Goal: Use online tool/utility: Utilize a website feature to perform a specific function

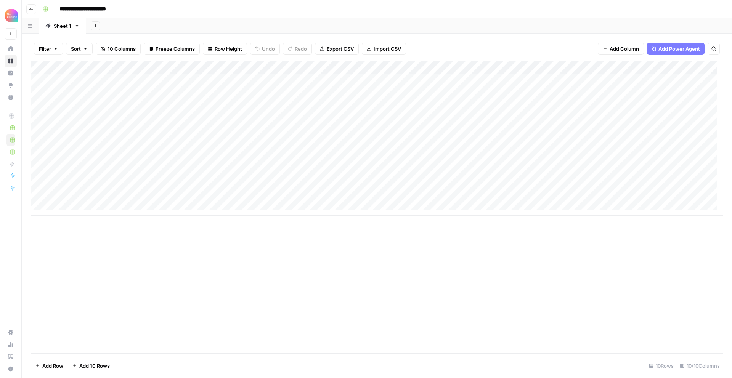
click at [33, 9] on span "Go back" at bounding box center [33, 9] width 0 height 0
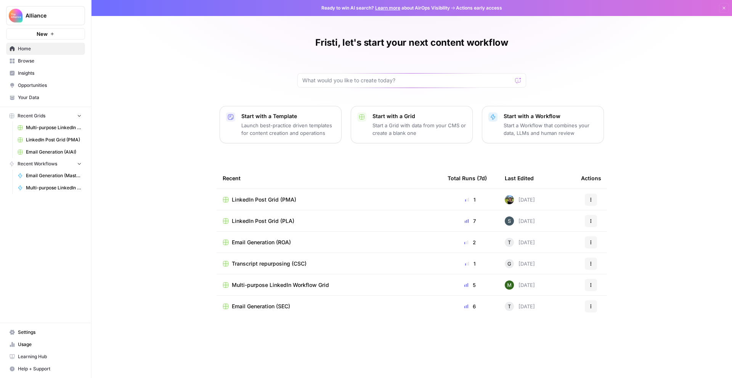
click at [37, 61] on span "Browse" at bounding box center [50, 61] width 64 height 7
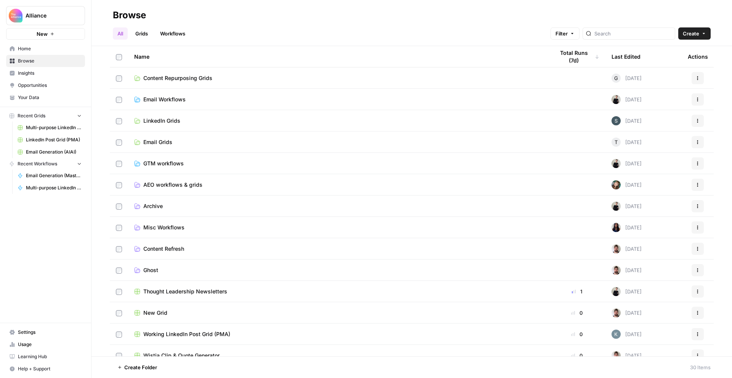
click at [168, 142] on span "Email Grids" at bounding box center [157, 142] width 29 height 8
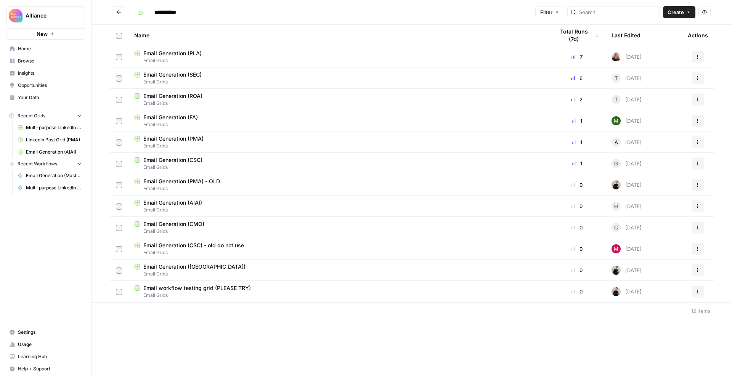
click at [187, 138] on span "Email Generation (PMA)" at bounding box center [173, 139] width 60 height 8
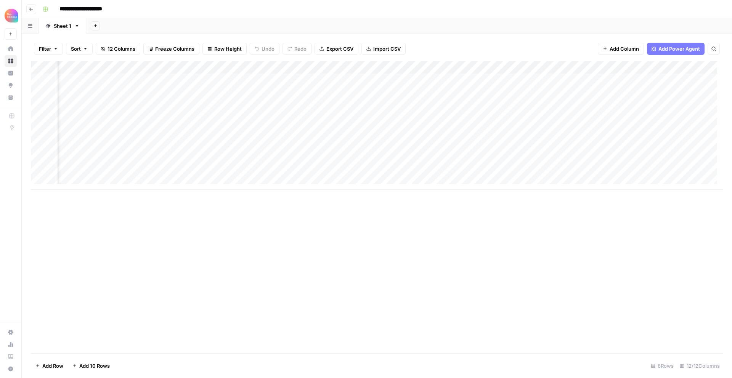
scroll to position [0, 167]
click at [299, 147] on div "Add Column" at bounding box center [377, 125] width 692 height 129
click at [299, 147] on textarea "**********" at bounding box center [267, 145] width 122 height 11
click at [368, 145] on div "Add Column" at bounding box center [377, 125] width 692 height 129
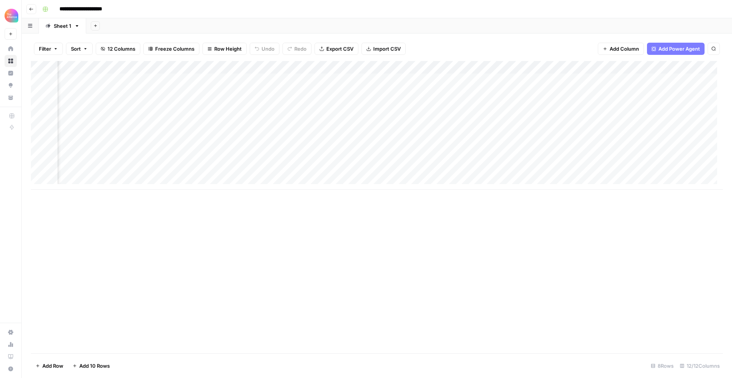
click at [368, 145] on div "Add Column" at bounding box center [377, 125] width 692 height 129
click at [297, 132] on div "Add Column" at bounding box center [377, 125] width 692 height 129
click at [516, 133] on div "Add Column" at bounding box center [377, 125] width 692 height 129
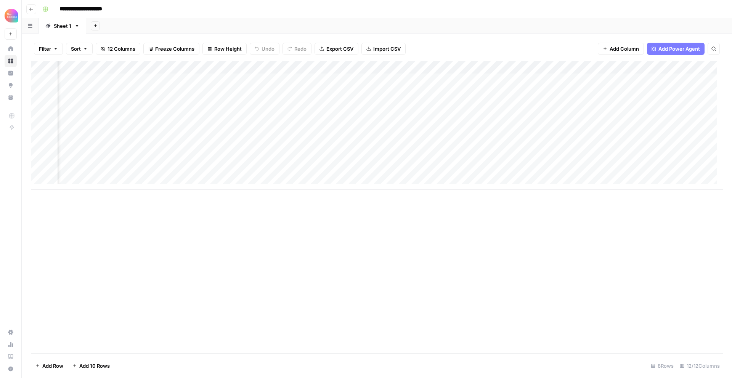
click at [690, 140] on div "Add Column" at bounding box center [377, 125] width 692 height 129
click at [692, 134] on div "Add Column" at bounding box center [377, 125] width 692 height 129
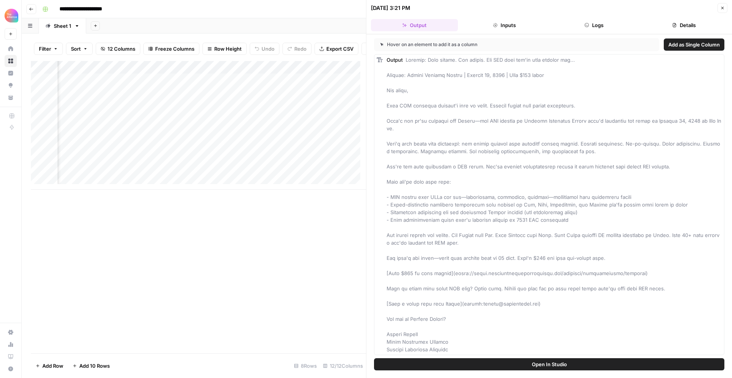
click at [333, 163] on div "Add Column" at bounding box center [198, 125] width 335 height 129
click at [283, 170] on div "Add Column" at bounding box center [198, 125] width 335 height 129
click at [717, 9] on div "[DATE] 3:21 PM Close" at bounding box center [549, 8] width 357 height 10
click at [720, 9] on icon "button" at bounding box center [722, 8] width 5 height 5
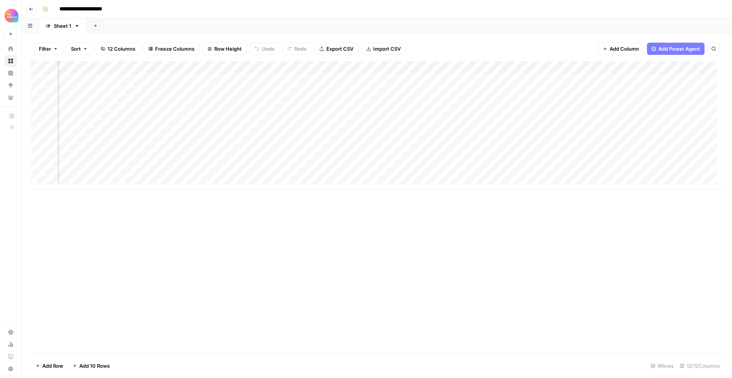
click at [697, 157] on div "Add Column" at bounding box center [377, 125] width 692 height 129
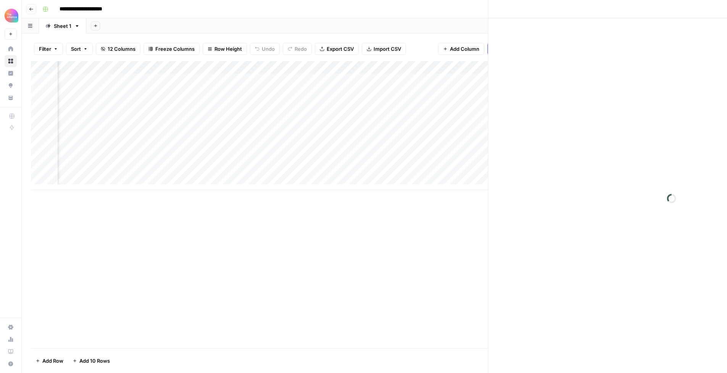
click at [697, 157] on div "Close" at bounding box center [549, 189] width 366 height 378
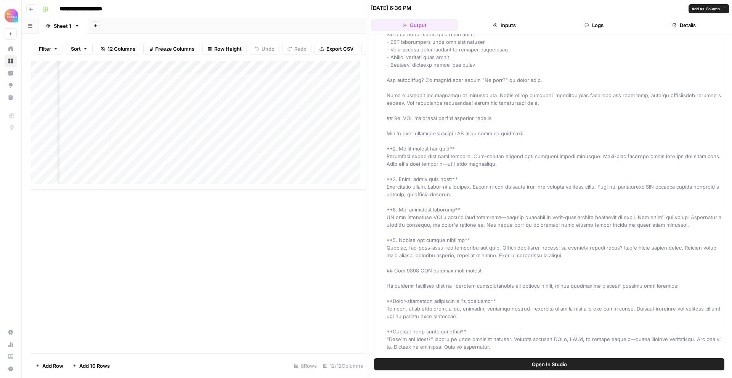
scroll to position [396, 0]
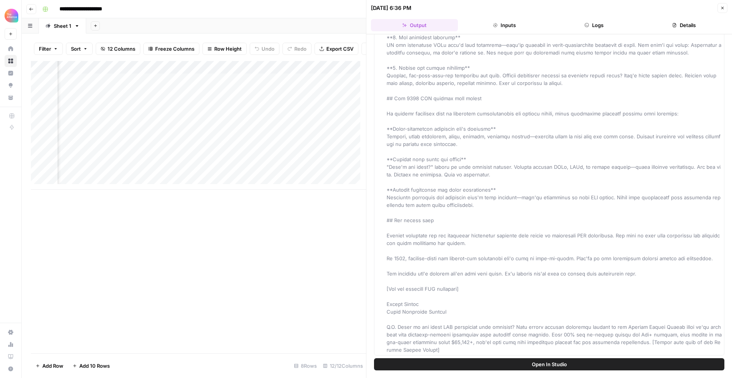
click at [718, 8] on button "Close" at bounding box center [723, 8] width 10 height 10
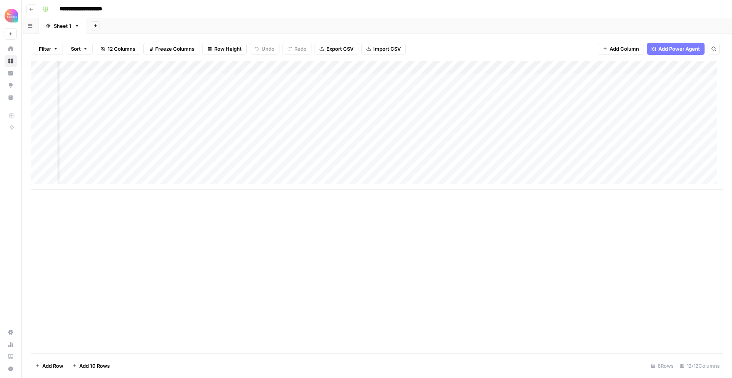
scroll to position [0, 348]
click at [102, 119] on div "Add Column" at bounding box center [377, 125] width 692 height 129
click at [624, 134] on div "Add Column" at bounding box center [377, 125] width 692 height 129
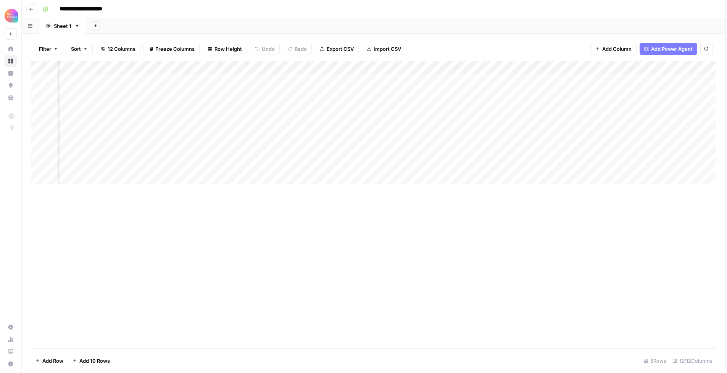
click at [624, 134] on div at bounding box center [625, 132] width 70 height 14
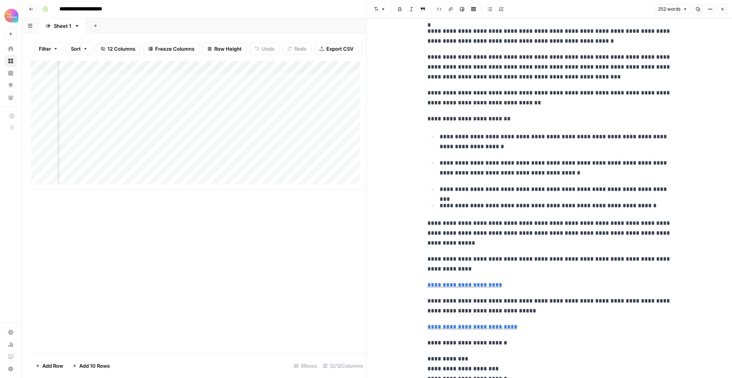
scroll to position [105, 0]
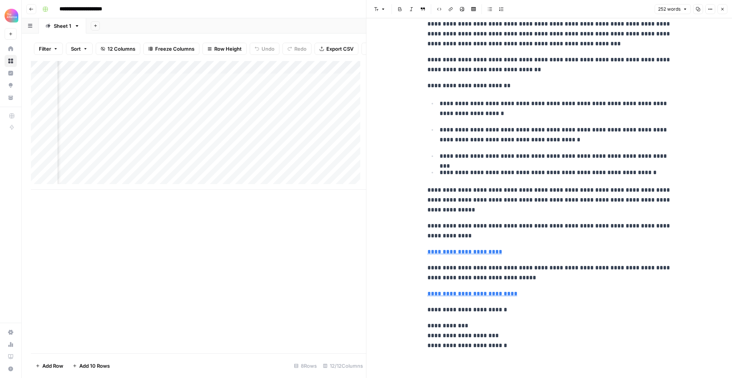
click at [325, 233] on div "Add Column" at bounding box center [198, 207] width 335 height 293
click at [724, 9] on icon "button" at bounding box center [722, 9] width 5 height 5
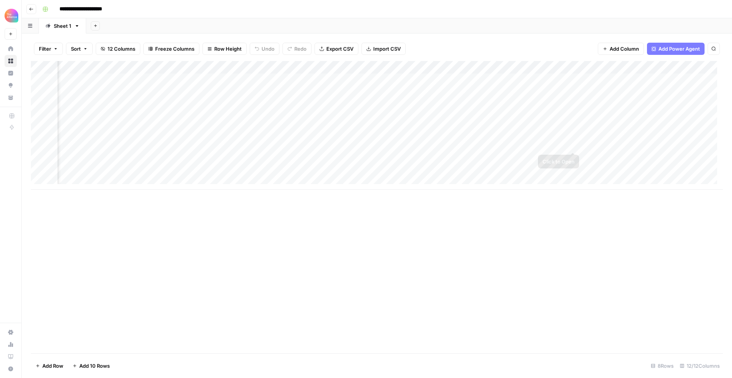
click at [625, 145] on div "Add Column" at bounding box center [377, 125] width 692 height 129
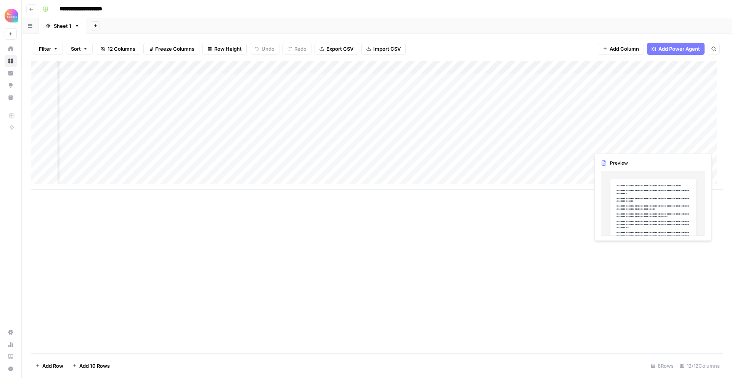
click at [625, 145] on div "Add Column" at bounding box center [377, 125] width 692 height 129
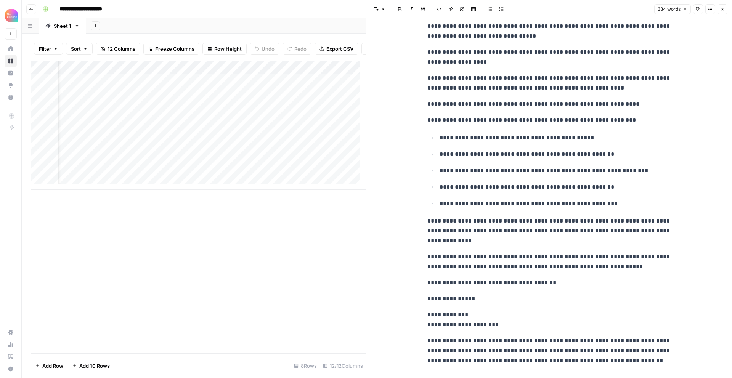
scroll to position [193, 0]
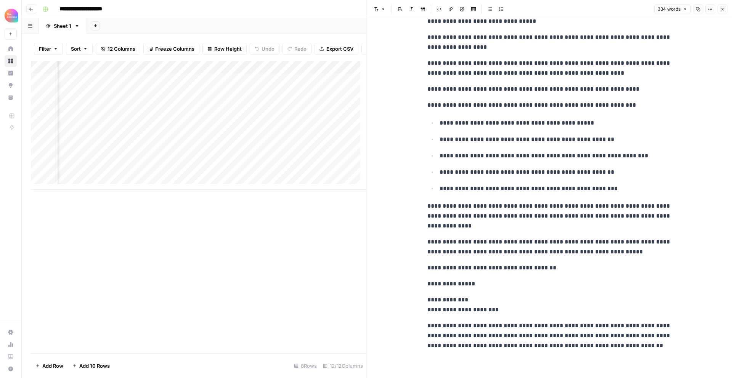
click at [239, 309] on div "Add Column" at bounding box center [198, 207] width 335 height 293
click at [723, 11] on icon "button" at bounding box center [722, 9] width 5 height 5
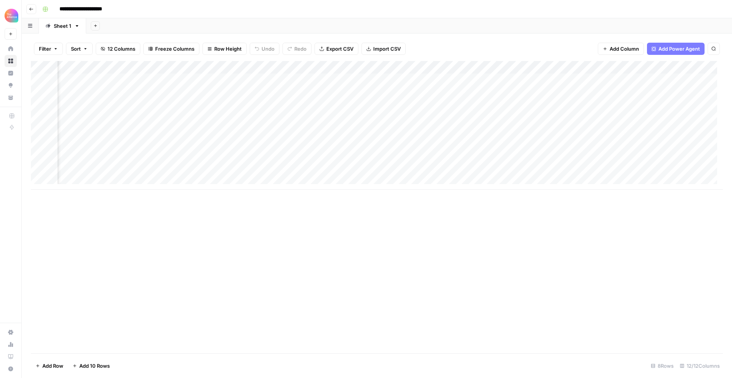
click at [31, 11] on icon "button" at bounding box center [31, 9] width 5 height 5
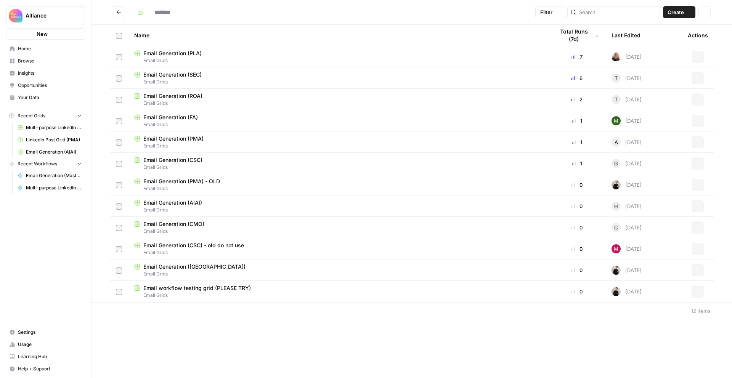
type input "**********"
click at [43, 139] on span "LinkedIn Post Grid (PMA)" at bounding box center [54, 140] width 56 height 7
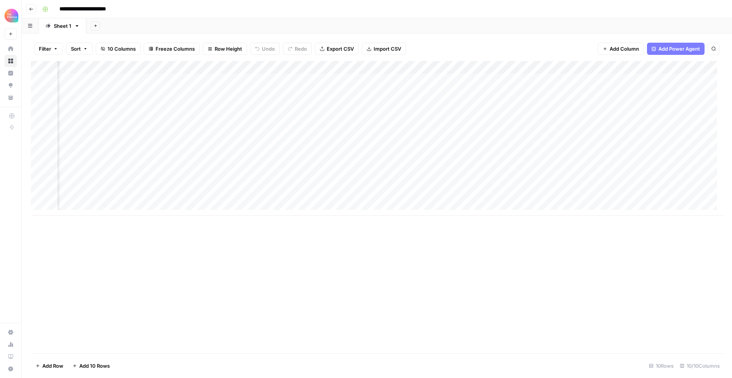
scroll to position [0, 162]
click at [462, 208] on div "Add Column" at bounding box center [377, 138] width 692 height 155
click at [454, 230] on div "Add Column" at bounding box center [377, 207] width 692 height 293
click at [525, 132] on div "Add Column" at bounding box center [377, 145] width 692 height 168
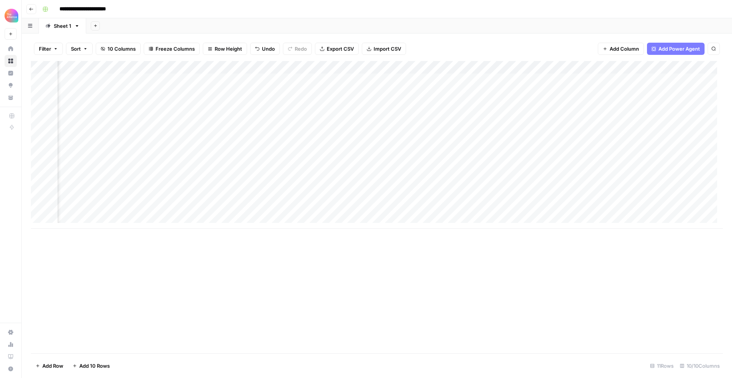
scroll to position [0, 280]
click at [638, 130] on div "Add Column" at bounding box center [377, 145] width 692 height 168
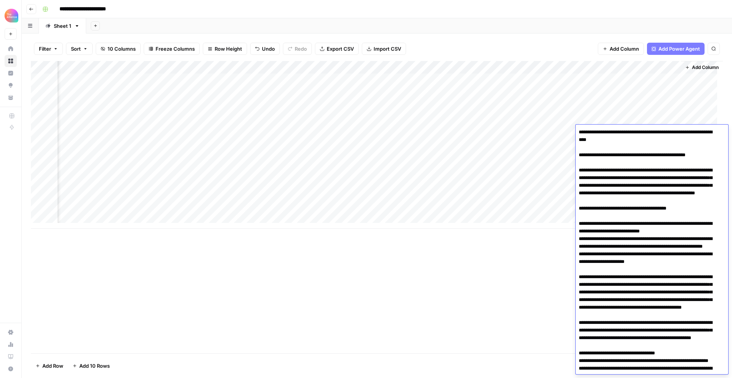
click at [457, 288] on div "Add Column" at bounding box center [377, 207] width 692 height 293
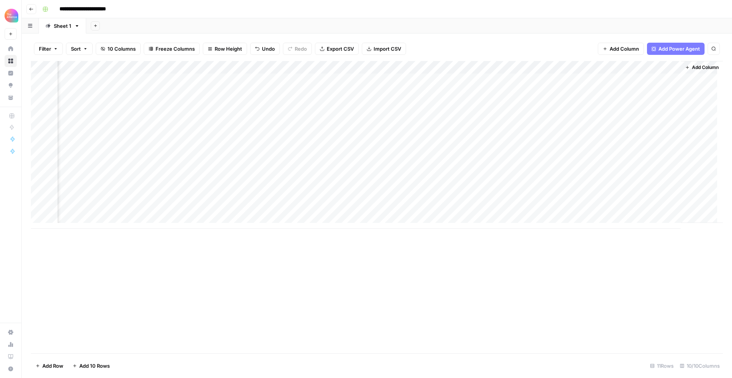
scroll to position [0, 0]
click at [246, 237] on div "Add Column" at bounding box center [377, 207] width 692 height 293
drag, startPoint x: 257, startPoint y: 222, endPoint x: 312, endPoint y: 220, distance: 54.6
click at [312, 220] on div "Add Column" at bounding box center [377, 145] width 692 height 168
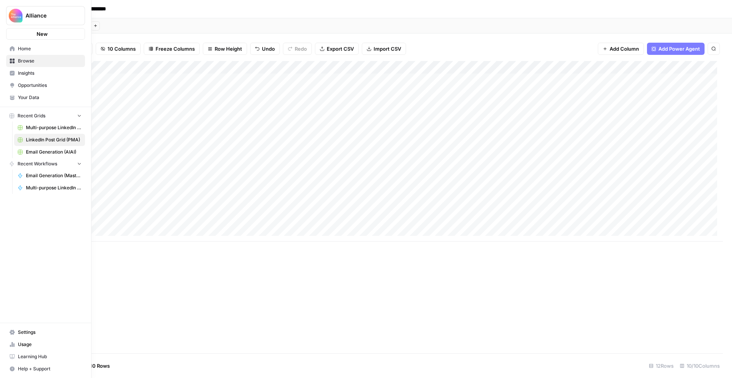
click at [11, 63] on icon at bounding box center [12, 61] width 5 height 5
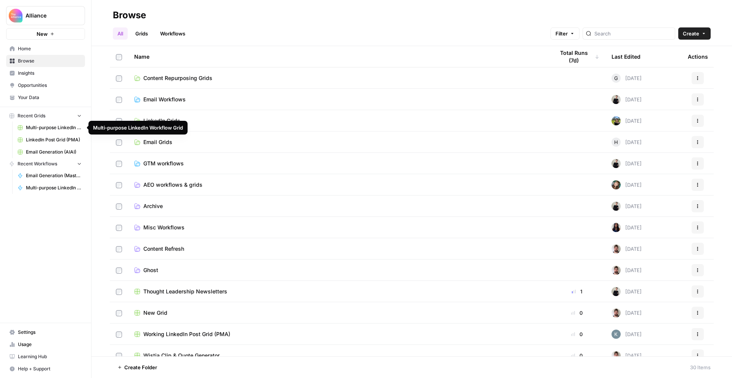
click at [37, 117] on span "Recent Grids" at bounding box center [32, 116] width 28 height 7
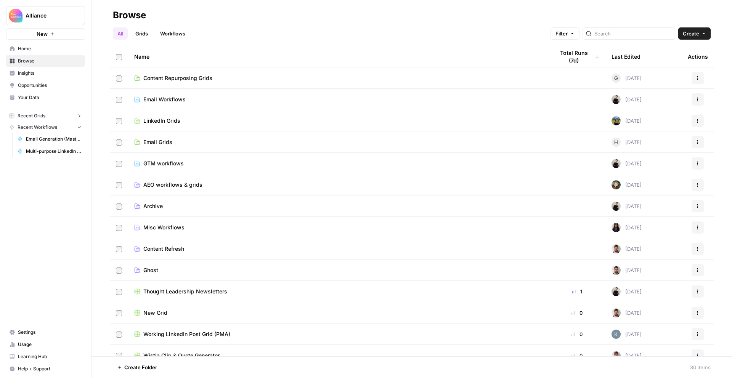
click at [38, 114] on span "Recent Grids" at bounding box center [32, 116] width 28 height 7
click at [24, 53] on link "Home" at bounding box center [45, 49] width 79 height 12
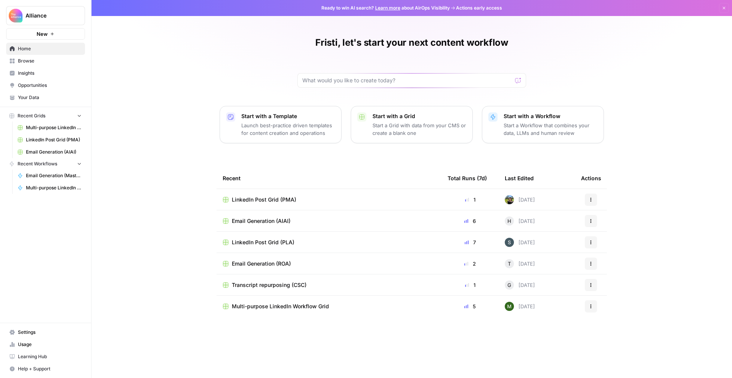
click at [27, 62] on span "Browse" at bounding box center [50, 61] width 64 height 7
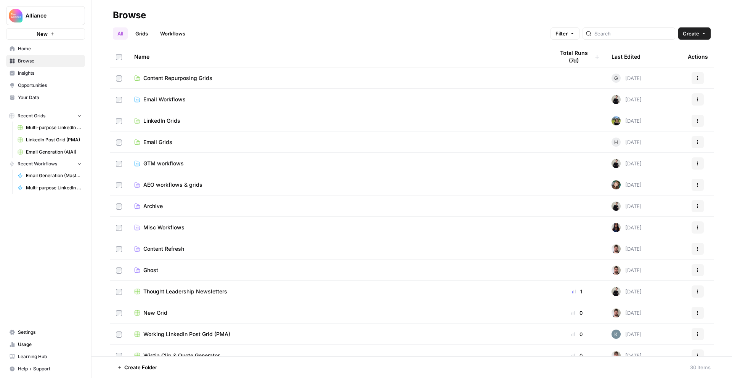
click at [161, 139] on span "Email Grids" at bounding box center [157, 142] width 29 height 8
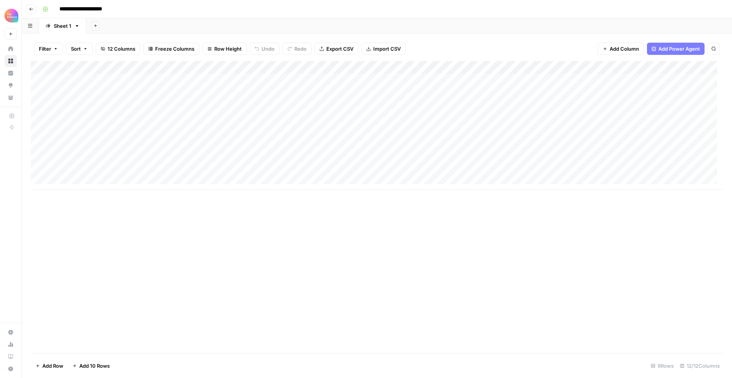
click at [71, 181] on div "Add Column" at bounding box center [377, 125] width 692 height 129
click at [205, 190] on div "Add Column" at bounding box center [377, 132] width 692 height 142
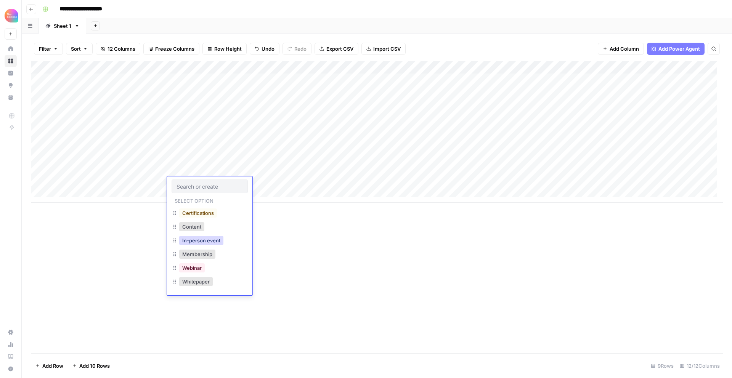
click at [195, 238] on button "In-person event" at bounding box center [201, 240] width 44 height 9
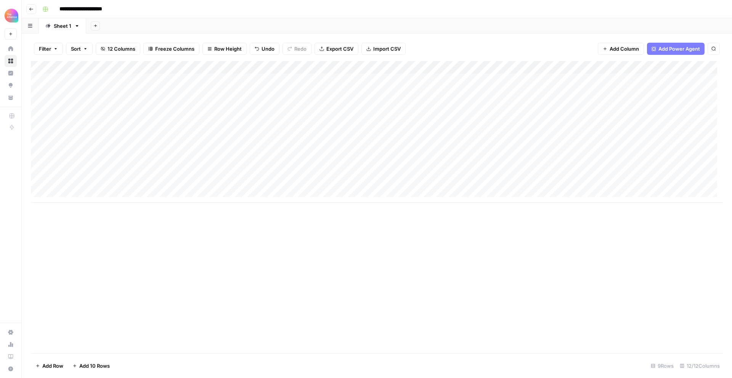
click at [503, 183] on div "Add Column" at bounding box center [377, 132] width 692 height 142
click at [495, 180] on div "Add Column" at bounding box center [377, 132] width 692 height 142
click at [449, 183] on div "Add Column" at bounding box center [377, 132] width 692 height 142
click at [497, 186] on div "Add Column" at bounding box center [377, 132] width 692 height 142
click at [455, 183] on div "Add Column" at bounding box center [377, 132] width 692 height 142
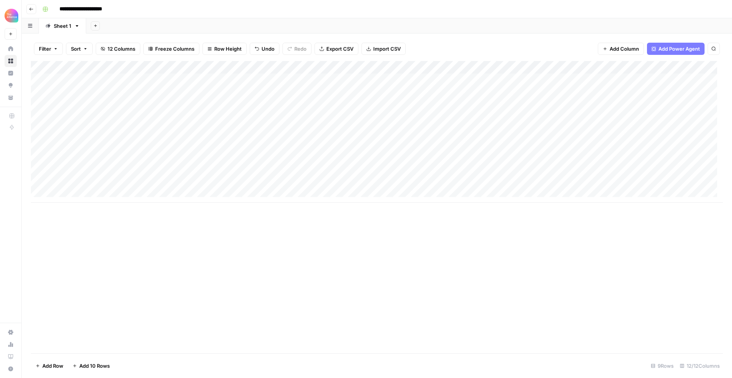
click at [455, 183] on div "Add Column" at bounding box center [377, 132] width 692 height 142
click at [408, 182] on div "Add Column" at bounding box center [377, 132] width 692 height 142
click at [408, 182] on textarea at bounding box center [434, 184] width 122 height 11
type textarea "**********"
click at [433, 221] on div "Add Column" at bounding box center [377, 207] width 692 height 293
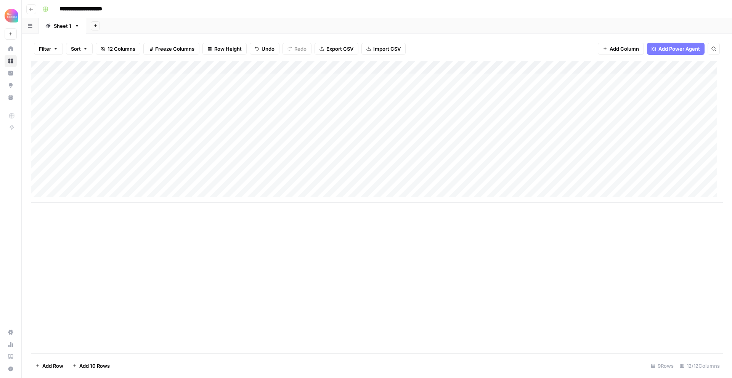
click at [430, 120] on div "Add Column" at bounding box center [377, 132] width 692 height 142
click at [431, 121] on div "Add Column" at bounding box center [377, 132] width 692 height 142
click at [431, 121] on textarea "**********" at bounding box center [449, 123] width 153 height 18
click at [444, 137] on div "Add Column" at bounding box center [377, 132] width 692 height 142
click at [438, 134] on div "Add Column" at bounding box center [377, 132] width 692 height 142
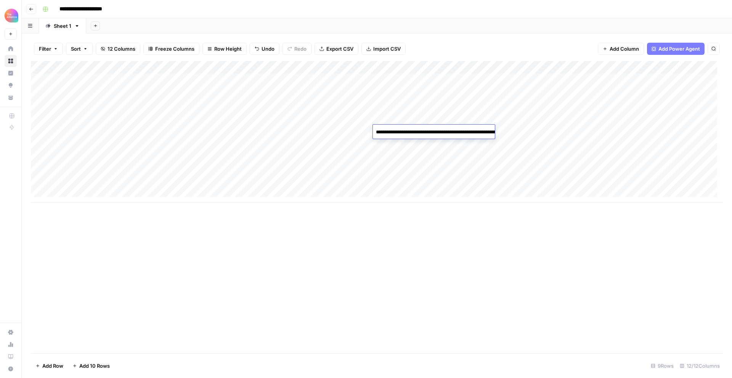
click at [535, 148] on div "Add Column" at bounding box center [377, 132] width 692 height 142
click at [507, 182] on div "Add Column" at bounding box center [377, 132] width 692 height 142
click at [504, 175] on div "Add Column" at bounding box center [377, 132] width 692 height 142
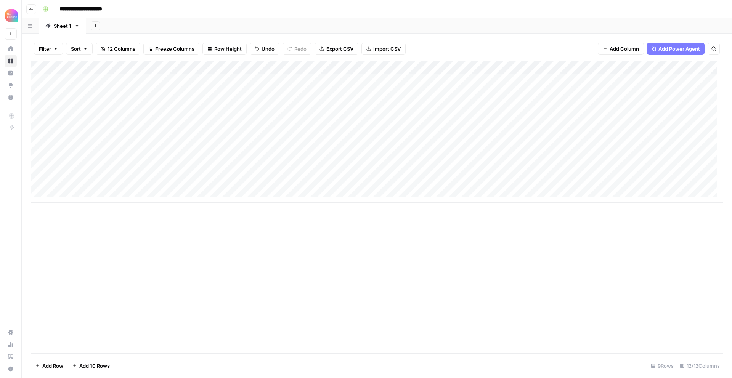
click at [504, 184] on div "Add Column" at bounding box center [377, 132] width 692 height 142
type textarea "**********"
click at [638, 167] on div "Add Column" at bounding box center [377, 132] width 692 height 142
click at [630, 182] on div "Add Column" at bounding box center [377, 132] width 692 height 142
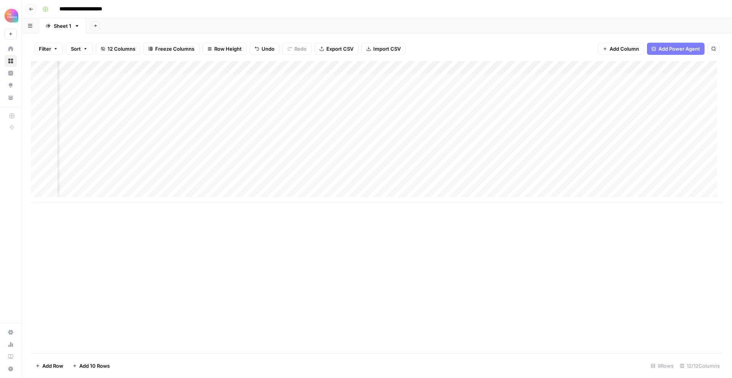
scroll to position [0, 177]
click at [549, 155] on div "Add Column" at bounding box center [377, 132] width 692 height 142
click at [527, 176] on div "Add Column" at bounding box center [377, 132] width 692 height 142
click at [535, 161] on div "Add Column" at bounding box center [377, 132] width 692 height 142
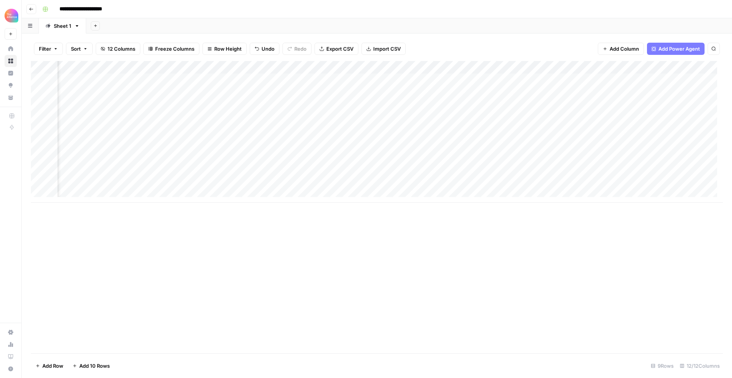
click at [525, 184] on div "Add Column" at bounding box center [377, 132] width 692 height 142
click at [678, 173] on div "Add Column" at bounding box center [377, 132] width 692 height 142
click at [675, 171] on div "Add Column" at bounding box center [377, 132] width 692 height 142
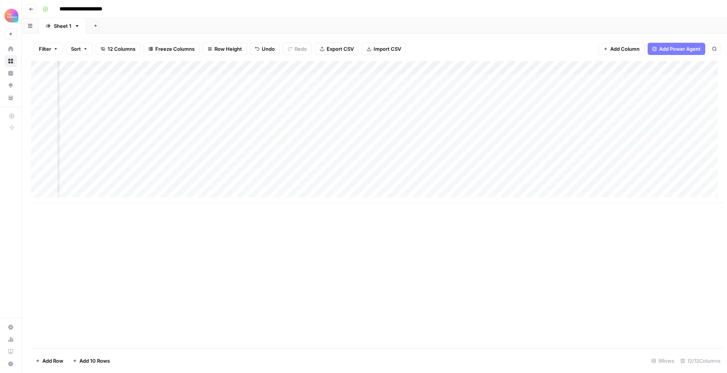
click at [675, 171] on div at bounding box center [712, 171] width 99 height 14
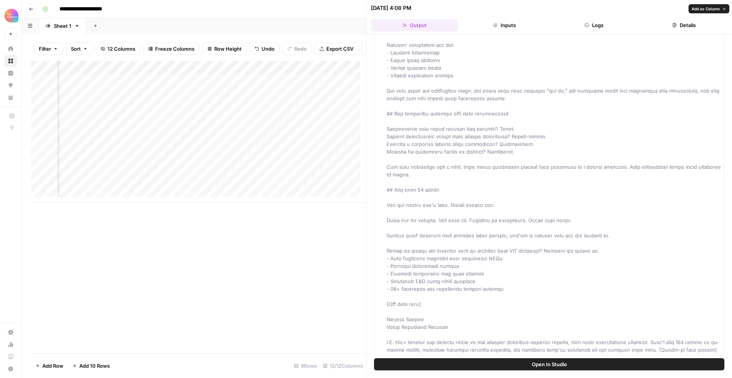
scroll to position [565, 0]
click at [342, 227] on div "Add Column" at bounding box center [198, 207] width 335 height 293
click at [719, 9] on button "Close" at bounding box center [723, 8] width 10 height 10
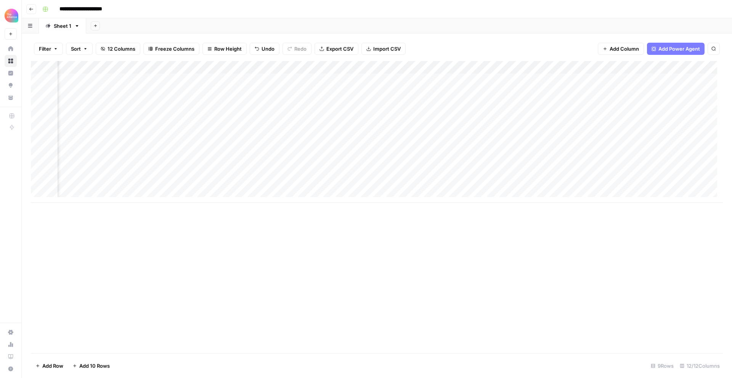
click at [612, 184] on div "Add Column" at bounding box center [377, 132] width 692 height 142
click at [640, 162] on div "Add Column" at bounding box center [377, 132] width 692 height 142
click at [631, 184] on div "Add Column" at bounding box center [377, 132] width 692 height 142
click at [710, 183] on div "Add Column" at bounding box center [377, 132] width 692 height 142
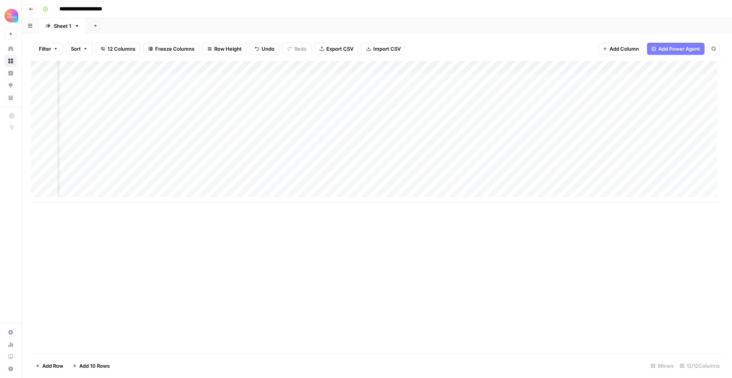
scroll to position [0, 400]
click at [638, 183] on div "Add Column" at bounding box center [377, 132] width 692 height 142
click at [649, 184] on div "Add Column" at bounding box center [377, 132] width 692 height 142
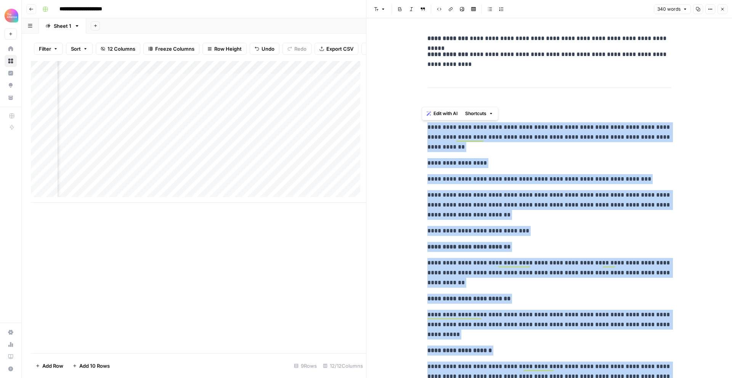
drag, startPoint x: 357, startPoint y: 80, endPoint x: 419, endPoint y: 123, distance: 75.1
click at [419, 123] on div "**********" at bounding box center [550, 332] width 366 height 628
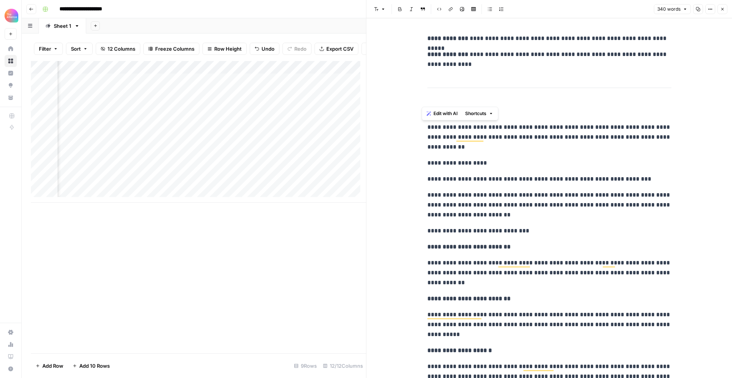
click at [519, 81] on div "**********" at bounding box center [549, 327] width 253 height 592
click at [402, 32] on div "**********" at bounding box center [550, 332] width 366 height 628
click at [719, 10] on button "Close" at bounding box center [723, 9] width 10 height 10
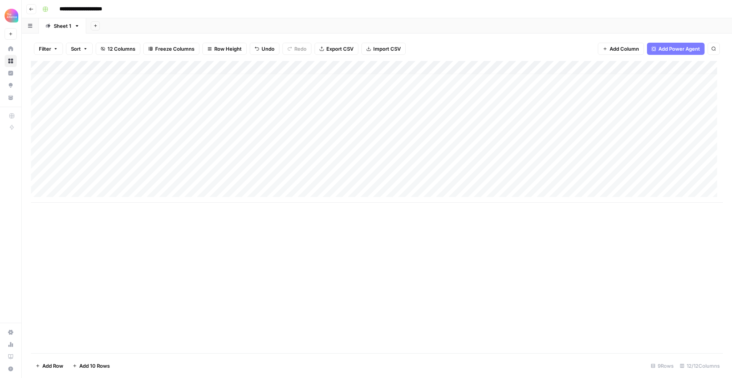
click at [408, 193] on div "Add Column" at bounding box center [377, 132] width 692 height 142
type textarea "**********"
click at [517, 178] on div "Add Column" at bounding box center [377, 138] width 692 height 155
click at [515, 193] on div "Add Column" at bounding box center [377, 138] width 692 height 155
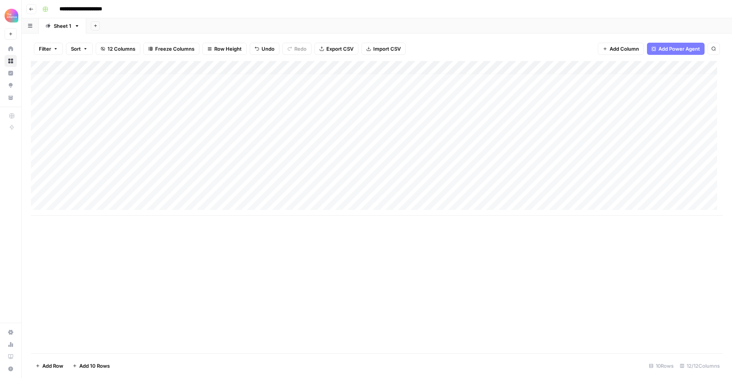
click at [639, 154] on div "Add Column" at bounding box center [377, 138] width 692 height 155
click at [633, 191] on div "Add Column" at bounding box center [377, 138] width 692 height 155
drag, startPoint x: 207, startPoint y: 167, endPoint x: 320, endPoint y: 167, distance: 112.5
click at [320, 167] on div "Add Column" at bounding box center [377, 138] width 692 height 155
click at [199, 193] on div "Add Column" at bounding box center [377, 138] width 692 height 155
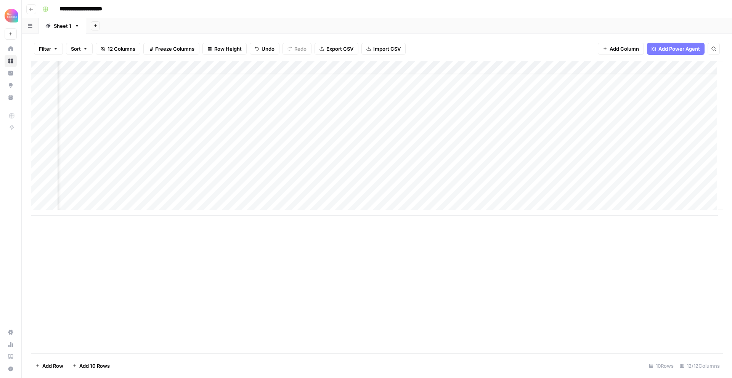
scroll to position [6, 400]
click at [496, 192] on div "Add Column" at bounding box center [377, 138] width 692 height 155
click at [493, 192] on div "Add Column" at bounding box center [377, 138] width 692 height 155
click at [493, 192] on div at bounding box center [488, 191] width 99 height 14
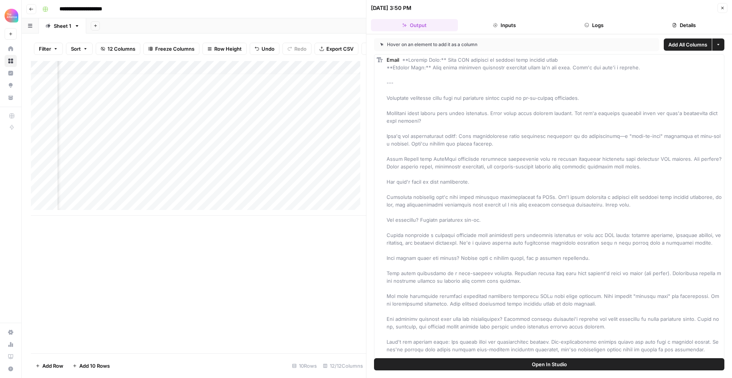
click at [725, 6] on icon "button" at bounding box center [722, 8] width 5 height 5
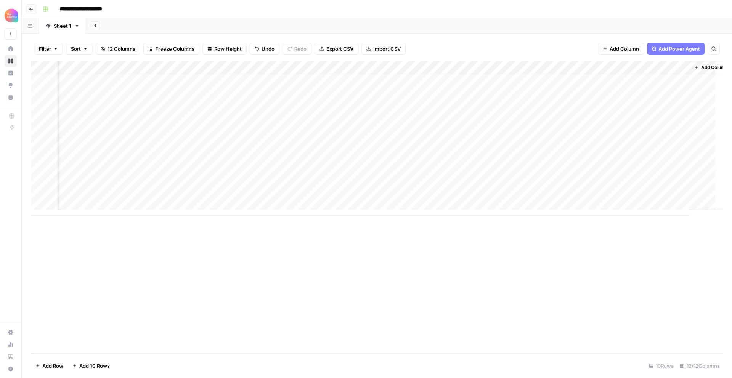
scroll to position [6, 391]
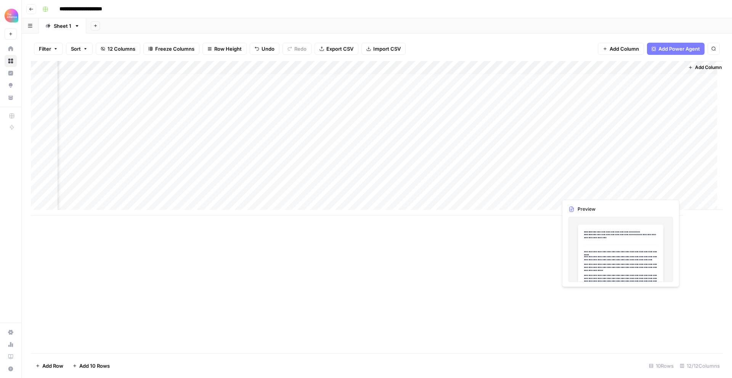
click at [644, 190] on div "Add Column" at bounding box center [377, 138] width 692 height 155
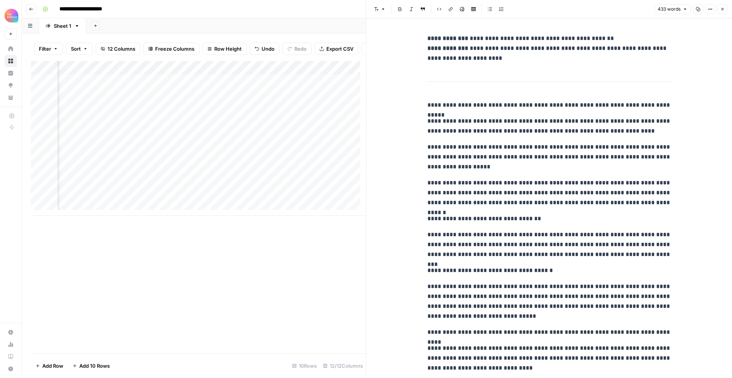
click at [428, 103] on p "**********" at bounding box center [550, 105] width 244 height 10
drag, startPoint x: 429, startPoint y: 107, endPoint x: 483, endPoint y: 267, distance: 169.1
click at [483, 267] on div "**********" at bounding box center [549, 345] width 253 height 629
click at [428, 150] on p "**********" at bounding box center [550, 157] width 244 height 30
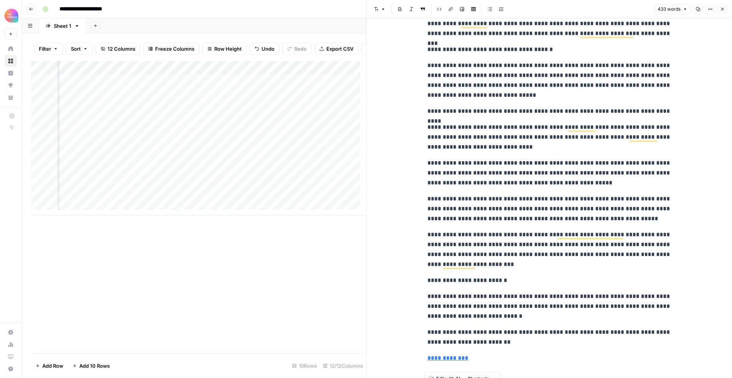
scroll to position [311, 0]
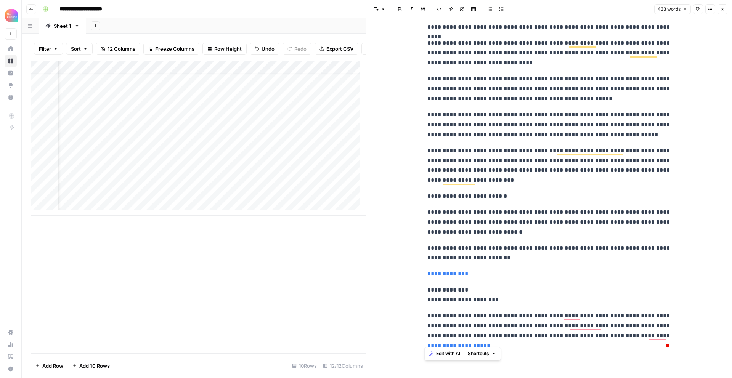
drag, startPoint x: 421, startPoint y: 144, endPoint x: 505, endPoint y: 345, distance: 217.5
click at [505, 345] on div "**********" at bounding box center [549, 39] width 253 height 629
copy div "**********"
click at [719, 9] on button "Close" at bounding box center [723, 9] width 10 height 10
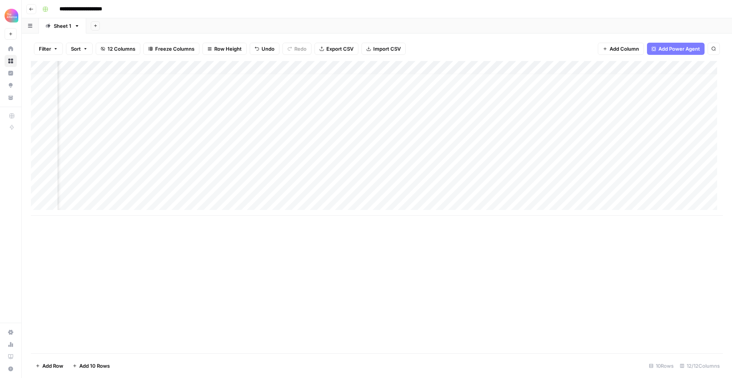
scroll to position [6, 0]
click at [519, 207] on div "Add Column" at bounding box center [377, 138] width 692 height 155
click at [433, 201] on div "Add Column" at bounding box center [377, 145] width 692 height 168
type textarea "**********"
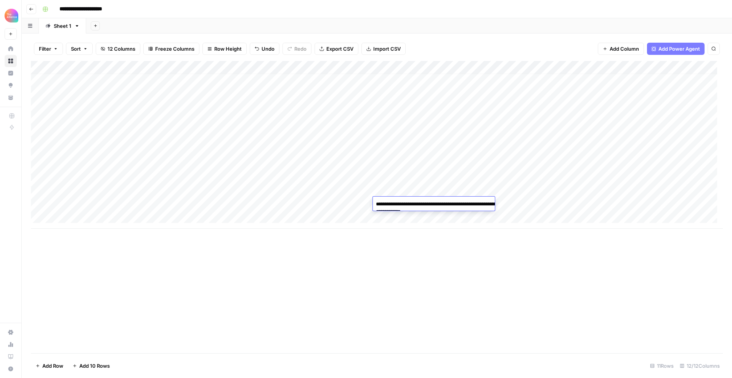
click at [520, 194] on div "Add Column" at bounding box center [377, 145] width 692 height 168
click at [529, 204] on div "Add Column" at bounding box center [377, 145] width 692 height 168
click at [637, 191] on div "Add Column" at bounding box center [377, 145] width 692 height 168
click at [629, 206] on div "Add Column" at bounding box center [377, 145] width 692 height 168
click at [263, 211] on div "Add Column" at bounding box center [377, 145] width 692 height 168
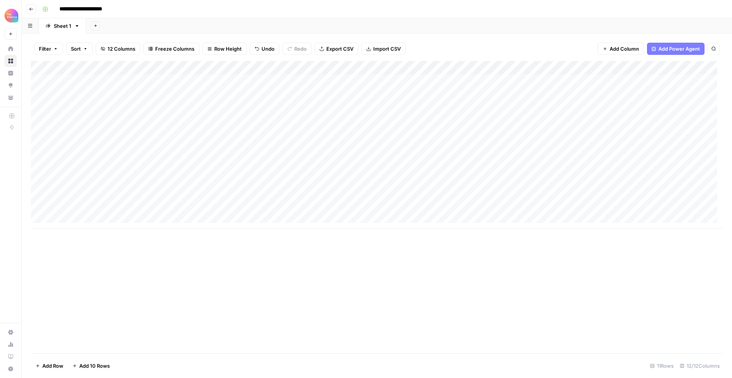
click at [260, 205] on div "Add Column" at bounding box center [377, 145] width 692 height 168
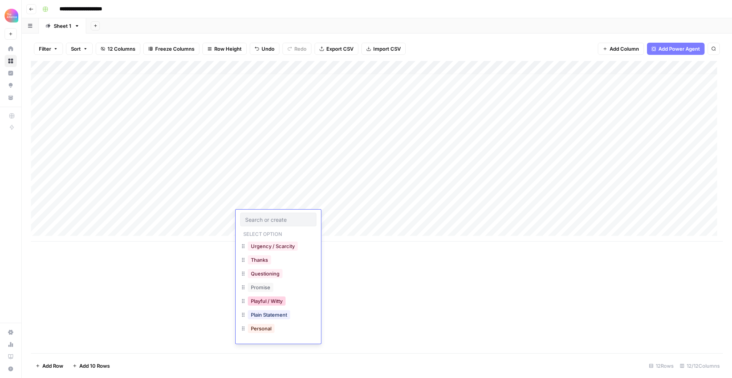
click at [270, 300] on button "Playful / Witty" at bounding box center [267, 301] width 38 height 9
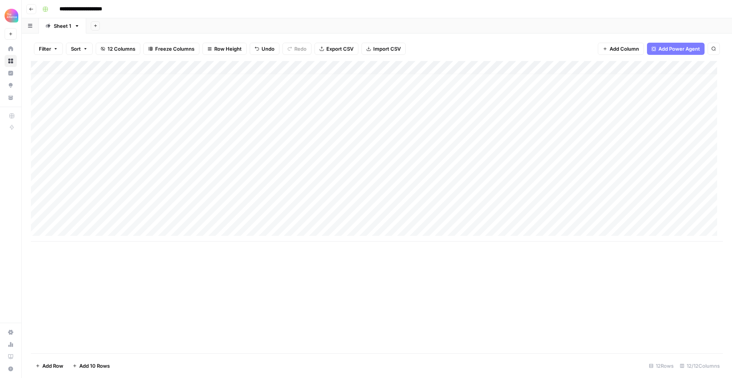
click at [281, 204] on div "Add Column" at bounding box center [377, 151] width 692 height 181
click at [360, 197] on div "Add Column" at bounding box center [377, 151] width 692 height 181
click at [329, 207] on div "Add Column" at bounding box center [377, 151] width 692 height 181
click at [209, 188] on div "Add Column" at bounding box center [377, 151] width 692 height 181
click at [213, 202] on div "Add Column" at bounding box center [377, 151] width 692 height 181
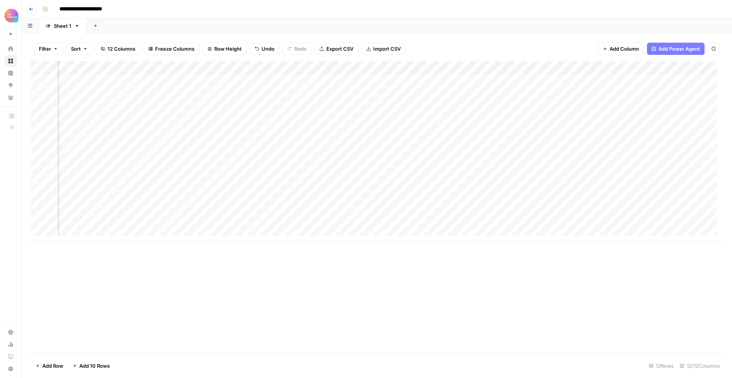
scroll to position [6, 393]
click at [492, 202] on div "Add Column" at bounding box center [377, 151] width 692 height 181
click at [494, 203] on div "Add Column" at bounding box center [377, 151] width 692 height 181
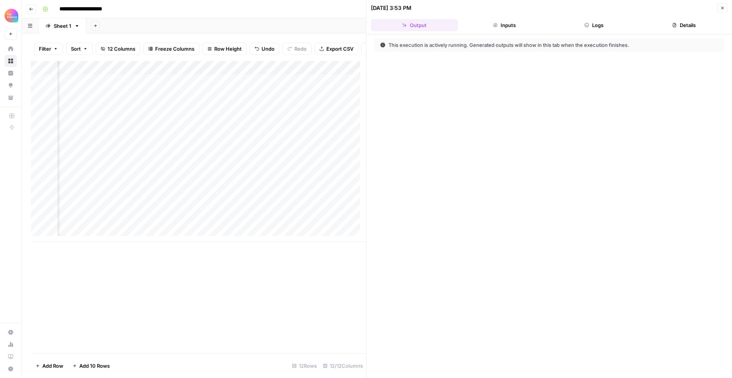
click at [720, 10] on icon "button" at bounding box center [722, 8] width 5 height 5
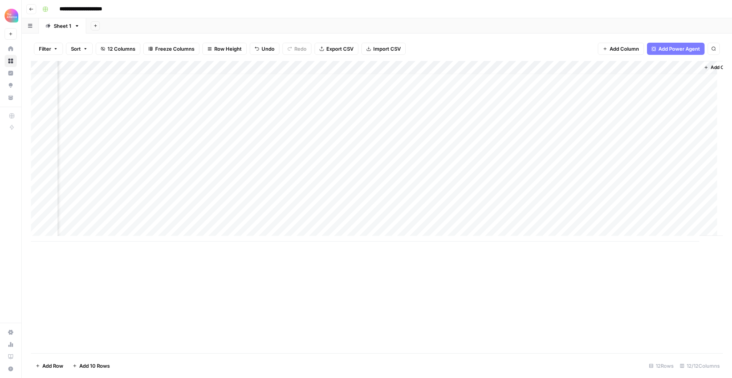
scroll to position [6, 400]
click at [629, 204] on div "Add Column" at bounding box center [377, 151] width 692 height 181
click at [664, 204] on div "Add Column" at bounding box center [377, 151] width 692 height 181
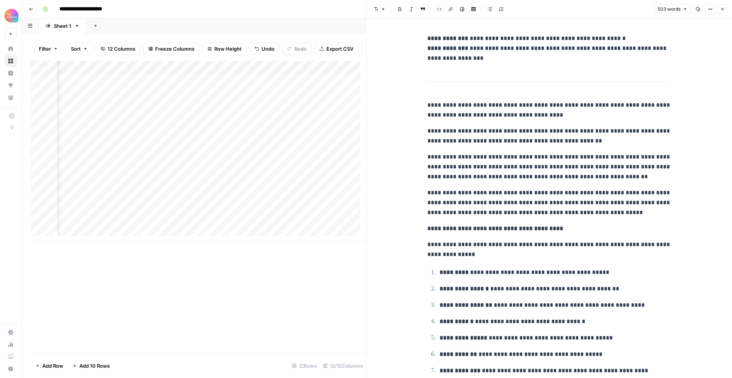
click at [431, 103] on p "**********" at bounding box center [550, 110] width 244 height 20
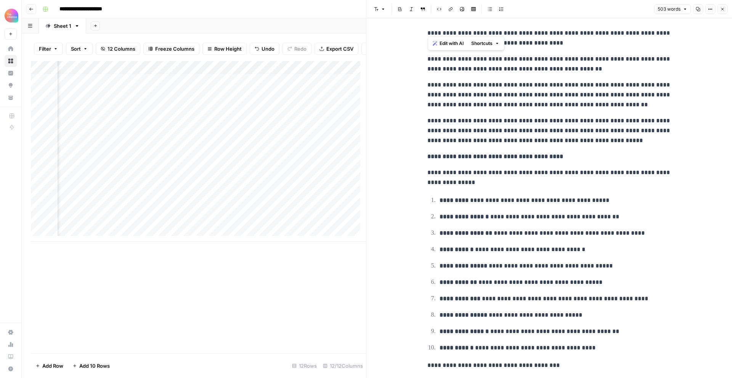
scroll to position [143, 0]
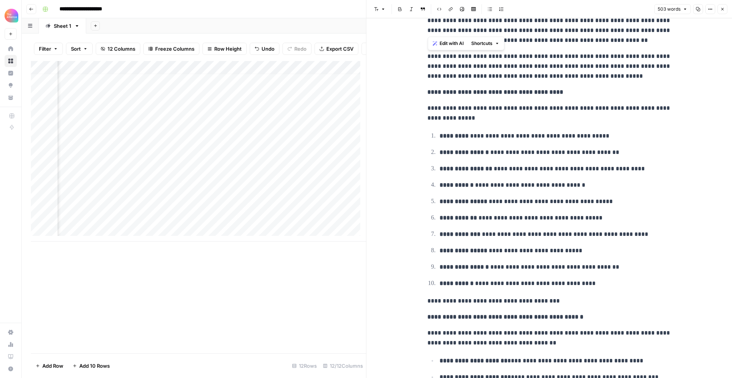
drag, startPoint x: 426, startPoint y: 101, endPoint x: 504, endPoint y: 347, distance: 257.3
click at [523, 378] on div "**********" at bounding box center [549, 360] width 253 height 935
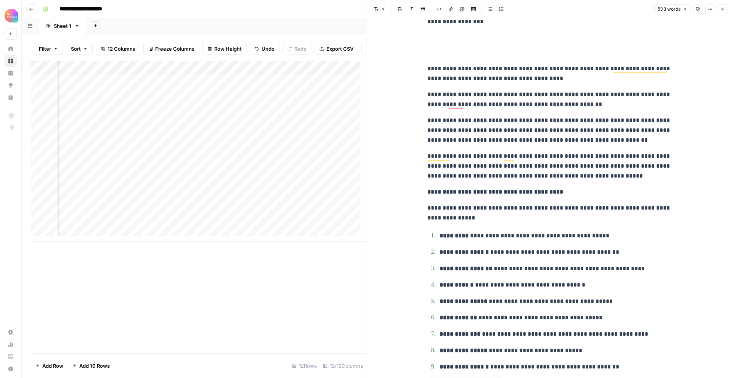
scroll to position [0, 0]
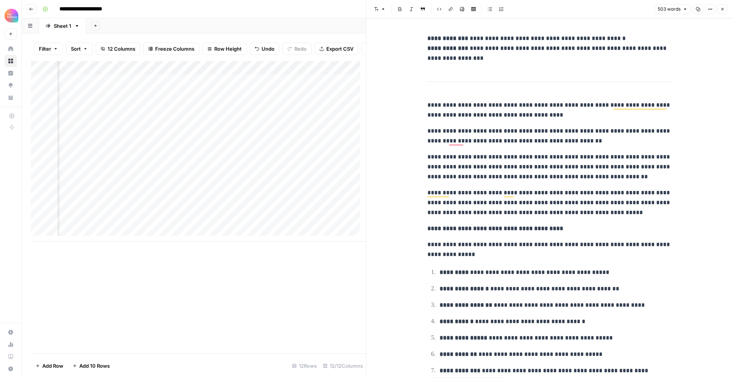
click at [462, 166] on p "**********" at bounding box center [550, 167] width 244 height 30
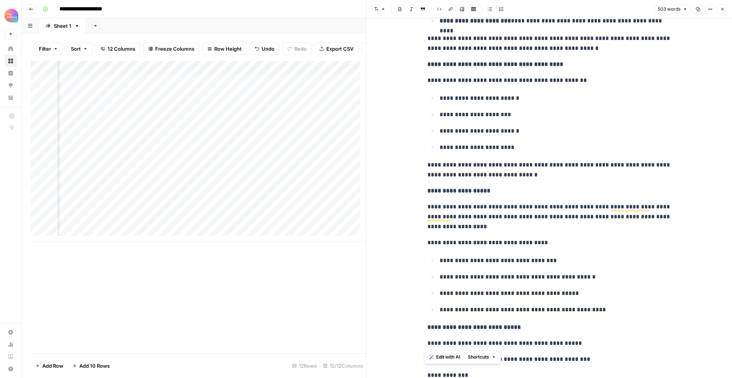
scroll to position [617, 0]
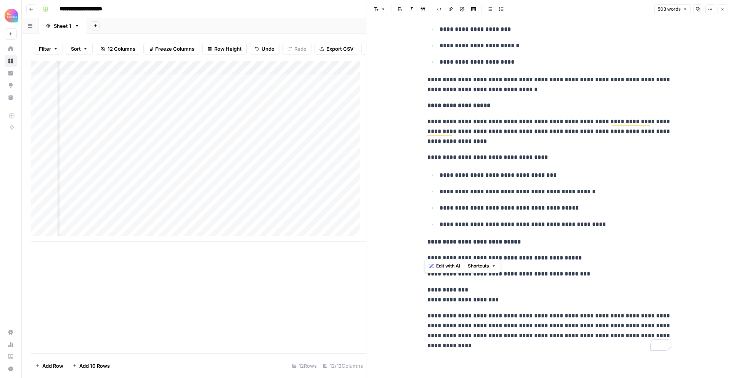
drag, startPoint x: 424, startPoint y: 104, endPoint x: 578, endPoint y: 254, distance: 215.0
copy div "**********"
